Goal: Navigation & Orientation: Find specific page/section

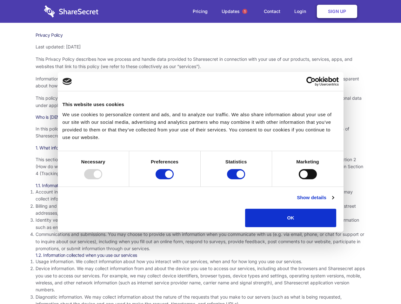
click at [102, 179] on div at bounding box center [93, 174] width 18 height 10
click at [173, 179] on input "Preferences" at bounding box center [164, 174] width 18 height 10
checkbox input "false"
click at [237, 179] on input "Statistics" at bounding box center [236, 174] width 18 height 10
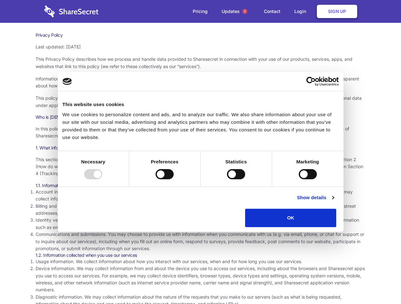
checkbox input "false"
click at [298, 179] on input "Marketing" at bounding box center [307, 174] width 18 height 10
checkbox input "true"
click at [333, 202] on link "Show details" at bounding box center [314, 198] width 37 height 8
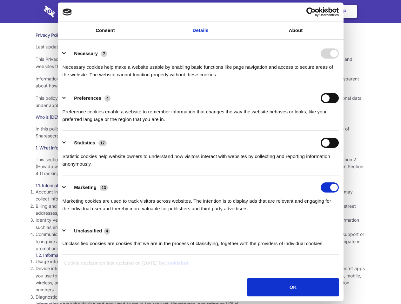
click at [338, 86] on li "Necessary 7 Necessary cookies help make a website usable by enabling basic func…" at bounding box center [200, 64] width 276 height 45
click at [244, 11] on span "1" at bounding box center [244, 11] width 5 height 5
